Goal: Information Seeking & Learning: Learn about a topic

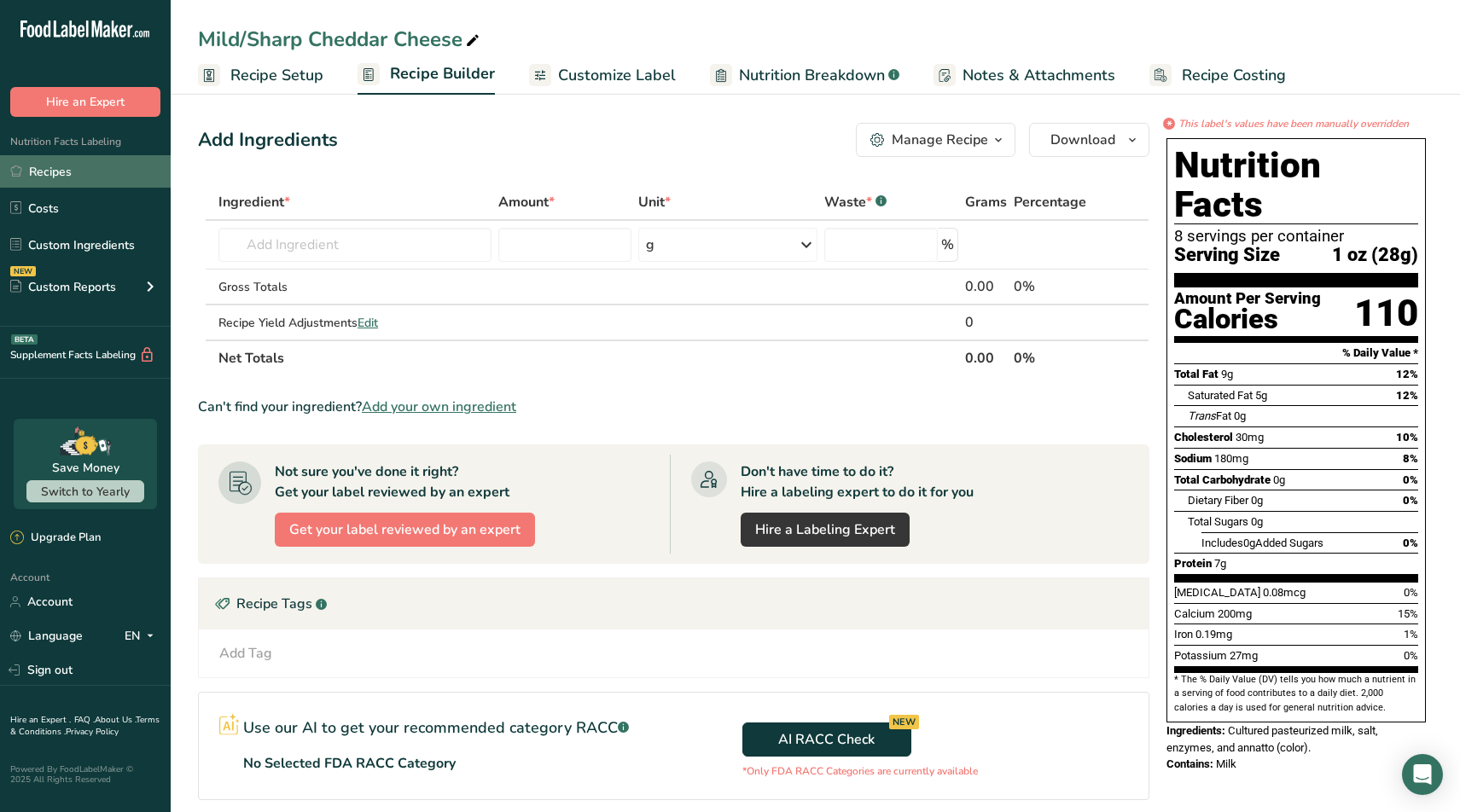
click at [68, 175] on link "Recipes" at bounding box center [85, 171] width 171 height 32
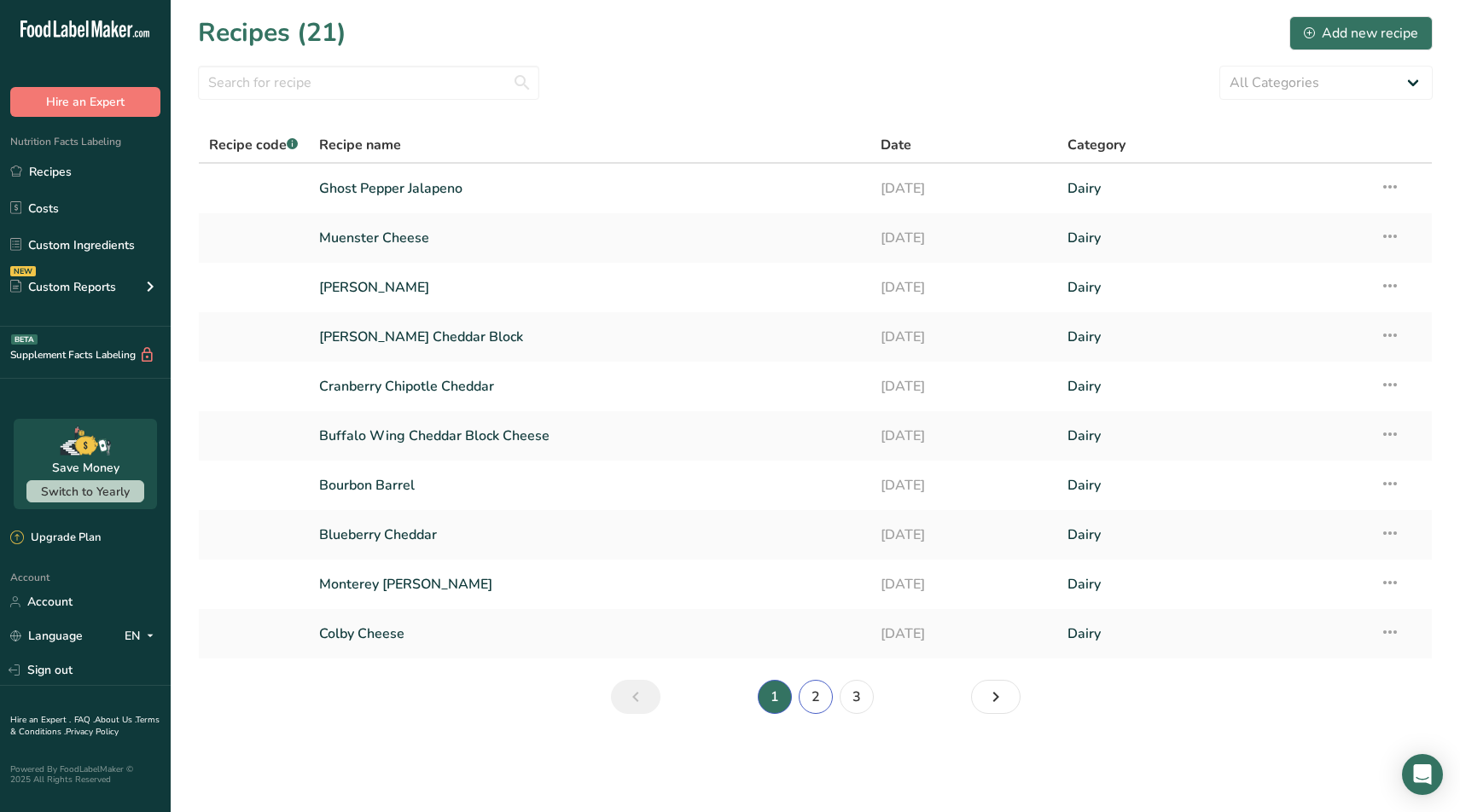
click at [816, 696] on link "2" at bounding box center [816, 696] width 34 height 34
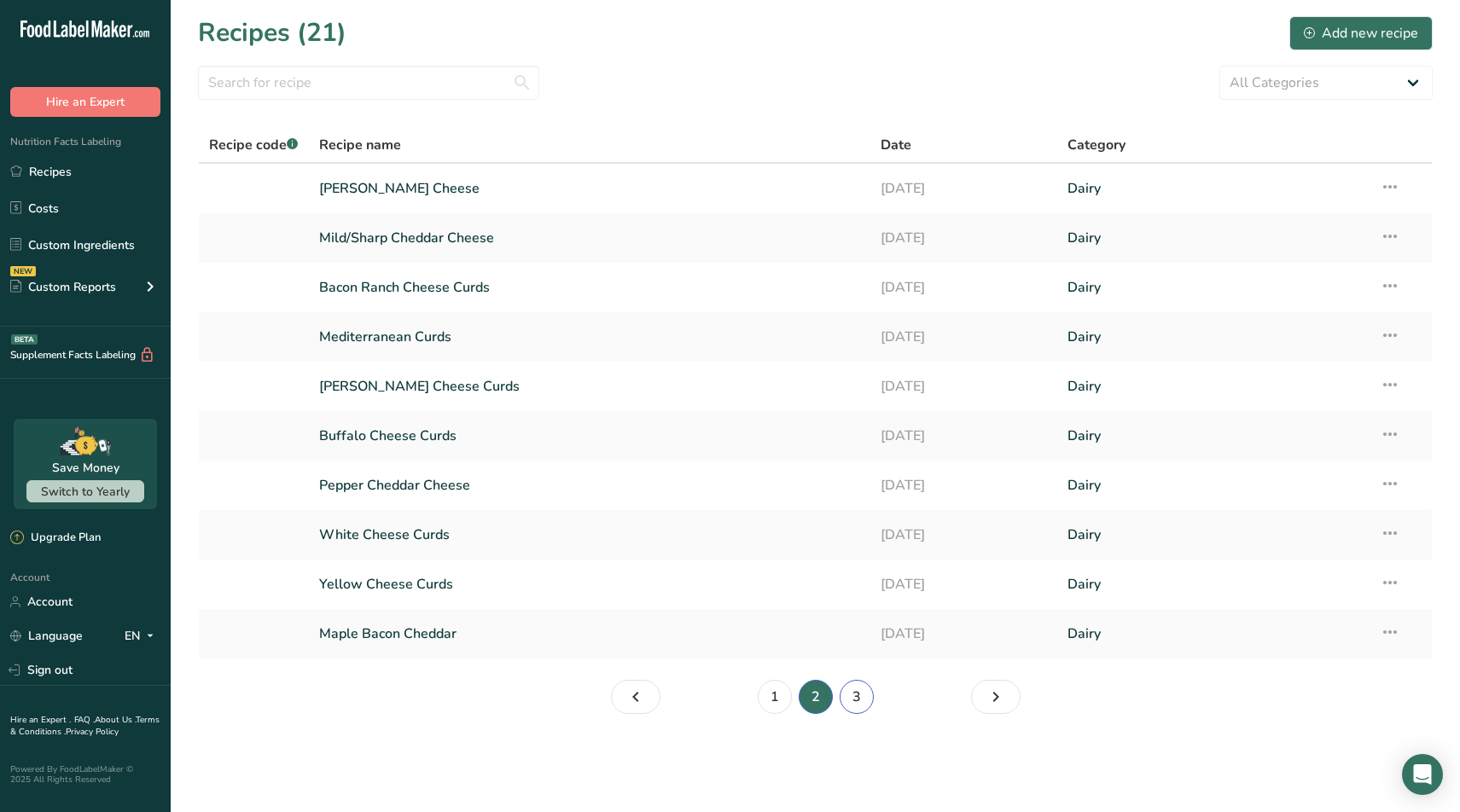
click at [858, 703] on link "3" at bounding box center [856, 696] width 34 height 34
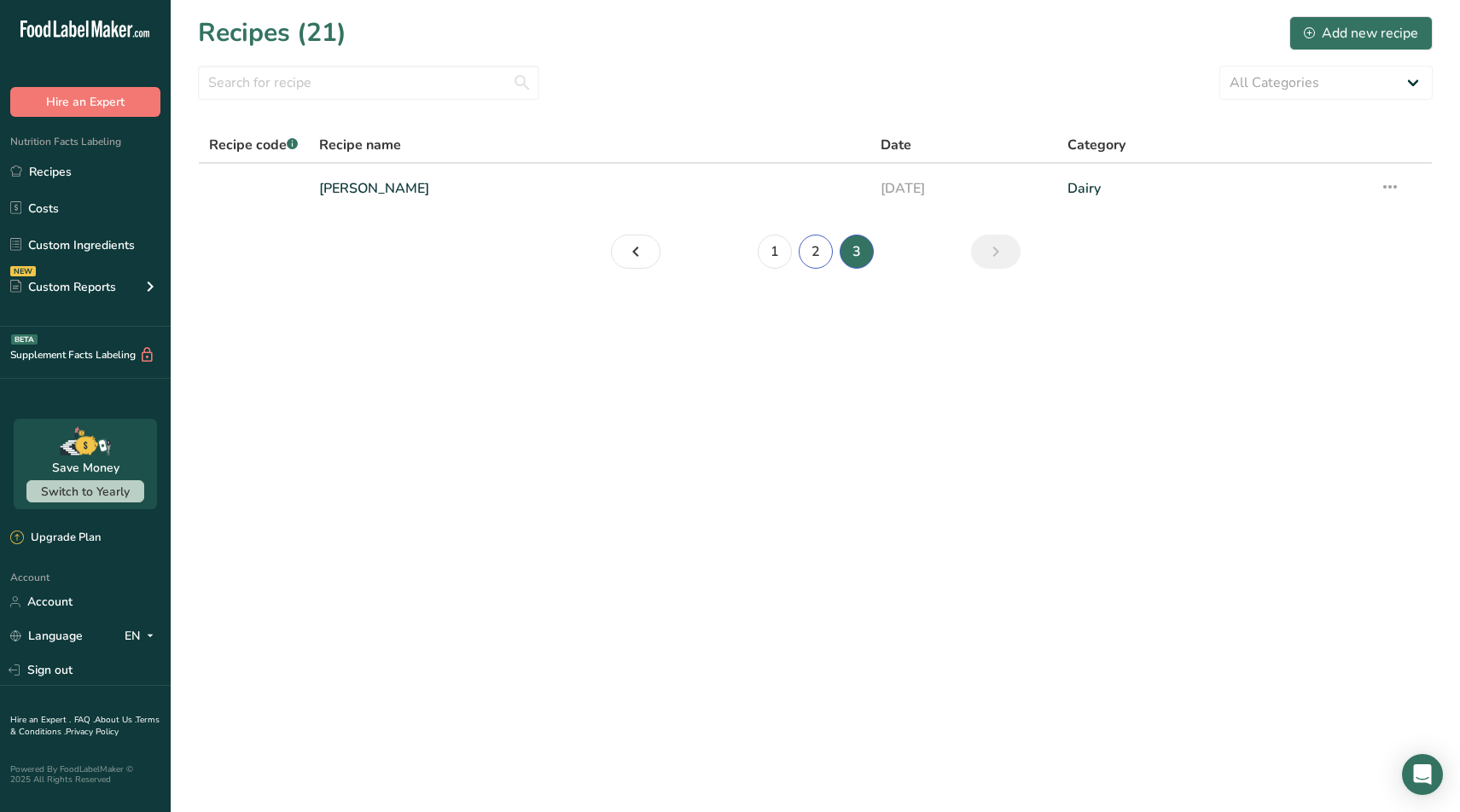
click at [812, 261] on link "2" at bounding box center [816, 251] width 34 height 34
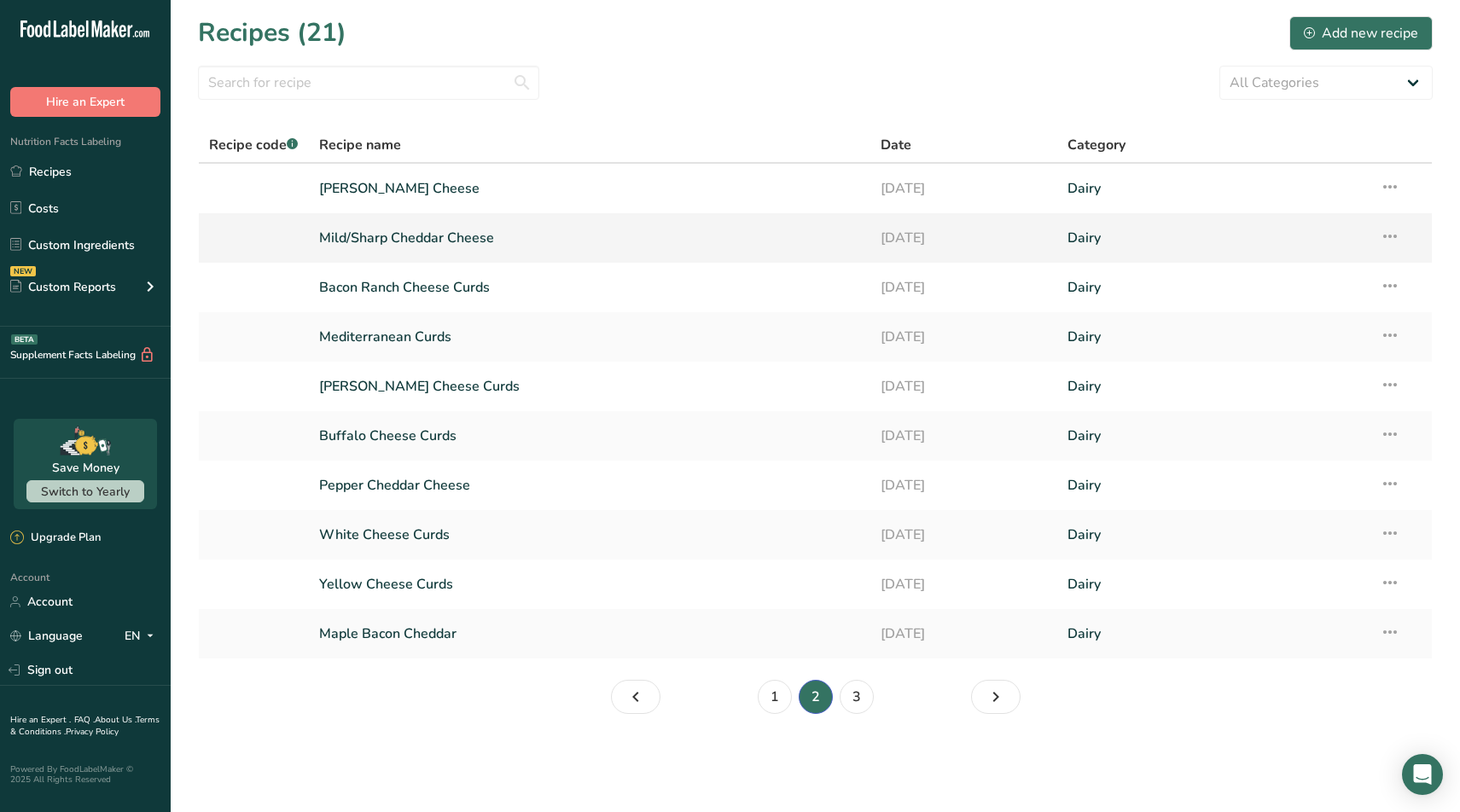
click at [414, 242] on link "Mild/Sharp Cheddar Cheese" at bounding box center [589, 237] width 541 height 36
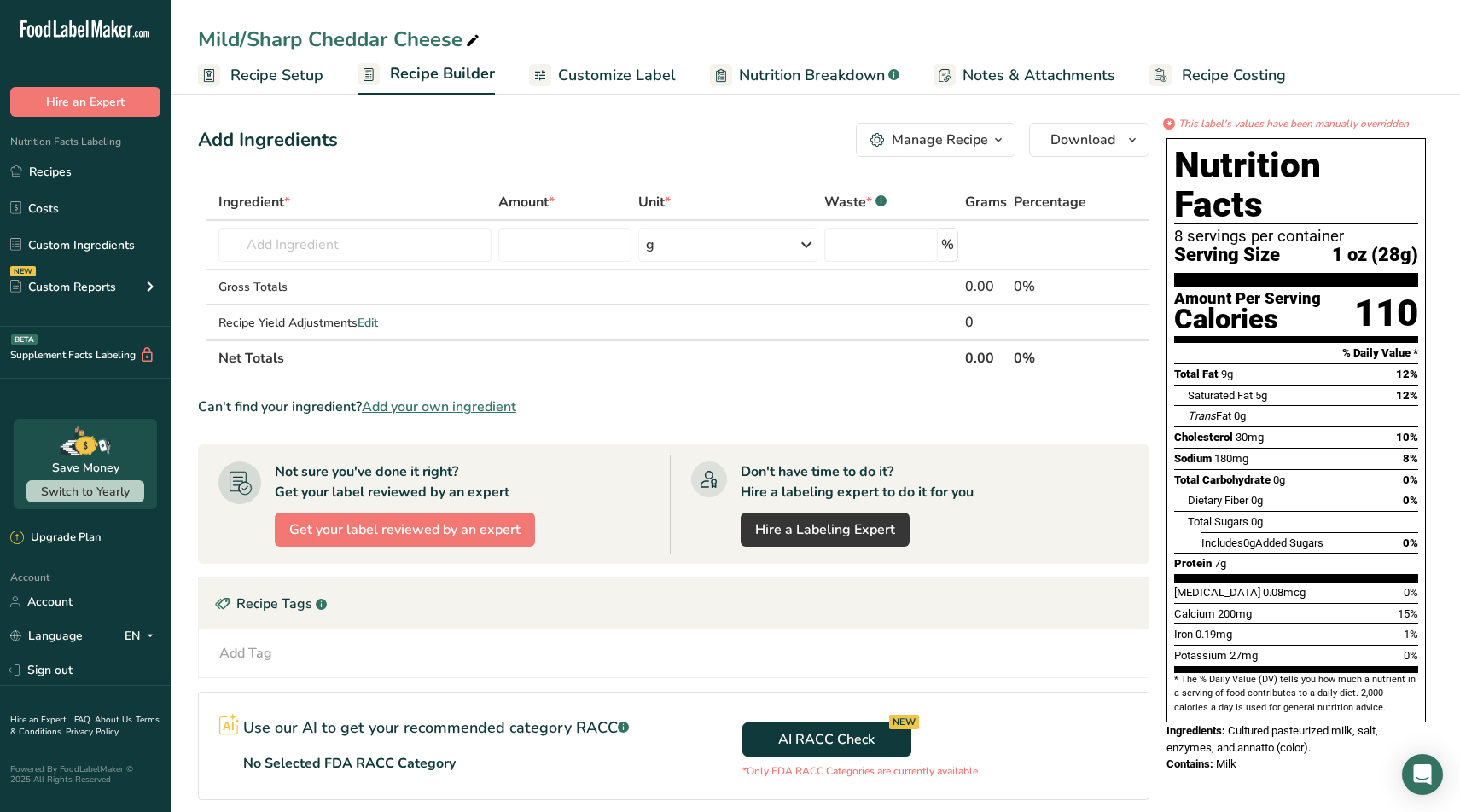
click at [1017, 72] on span "Notes & Attachments" at bounding box center [1039, 76] width 153 height 23
